Goal: Transaction & Acquisition: Book appointment/travel/reservation

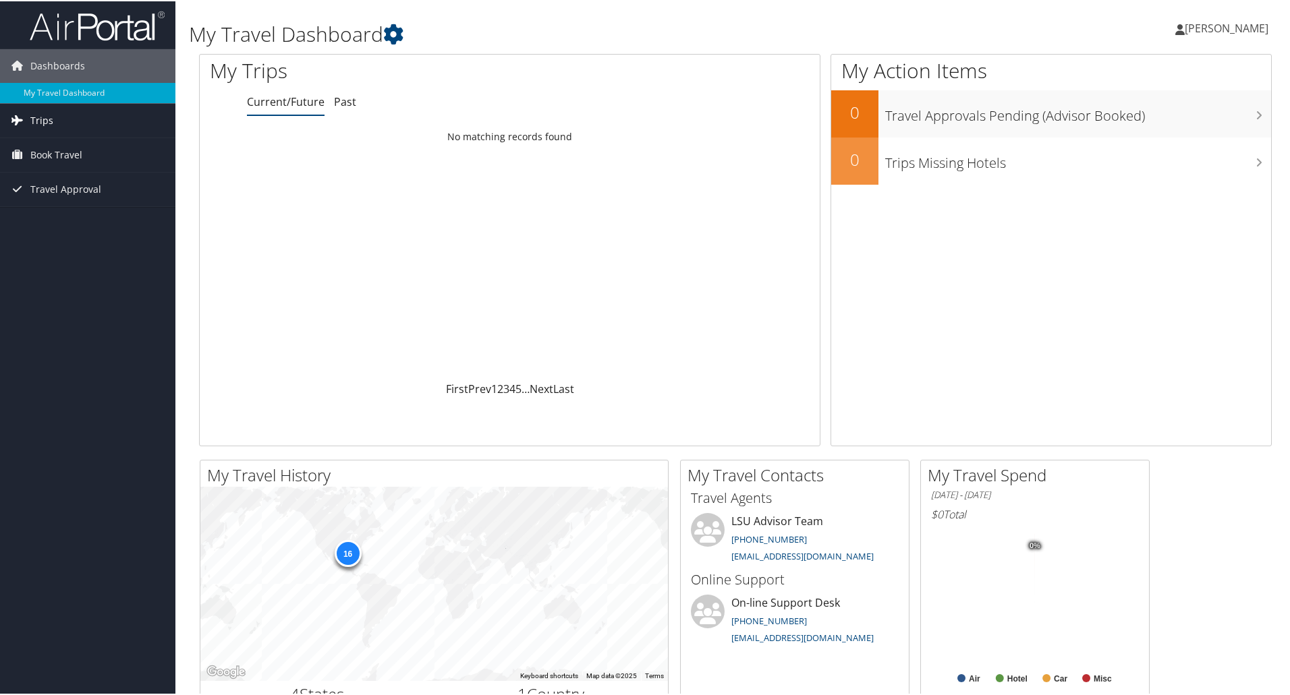
click at [74, 120] on link "Trips" at bounding box center [87, 120] width 175 height 34
click at [58, 152] on link "Current/Future Trips" at bounding box center [87, 146] width 175 height 20
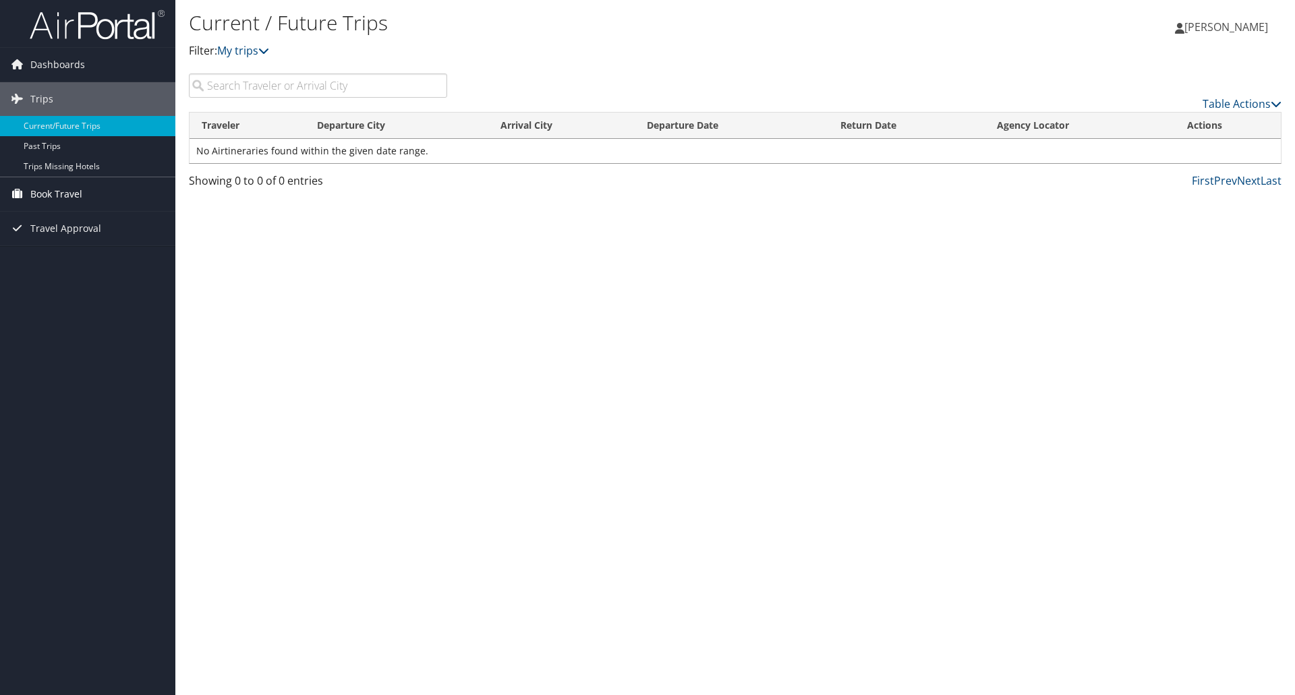
click at [45, 200] on span "Book Travel" at bounding box center [56, 194] width 52 height 34
click at [80, 223] on link "Approval Request (Beta)" at bounding box center [87, 221] width 175 height 20
click at [44, 197] on span "Book Travel" at bounding box center [56, 194] width 52 height 34
click at [69, 241] on link "Book/Manage Online Trips" at bounding box center [87, 241] width 175 height 20
